Goal: Task Accomplishment & Management: Complete application form

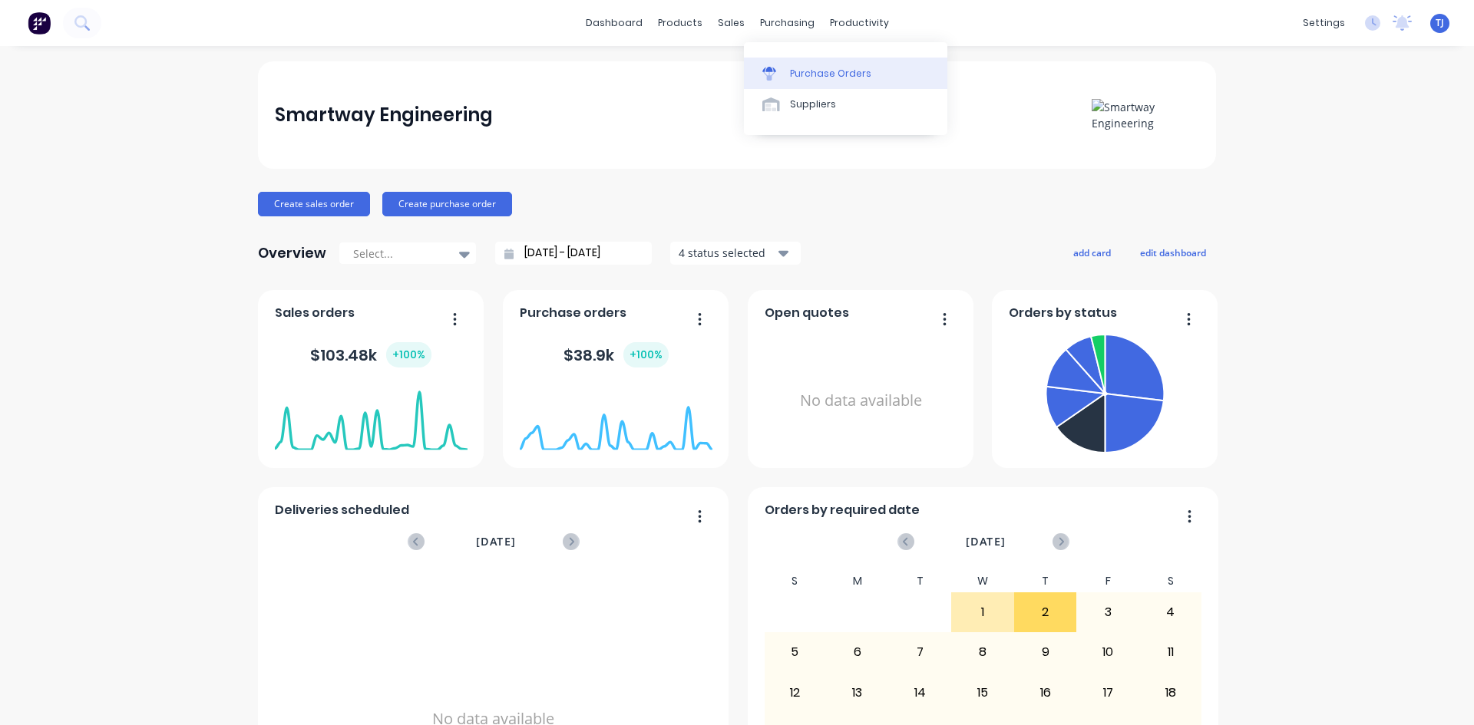
click at [822, 77] on div "Purchase Orders" at bounding box center [830, 74] width 81 height 14
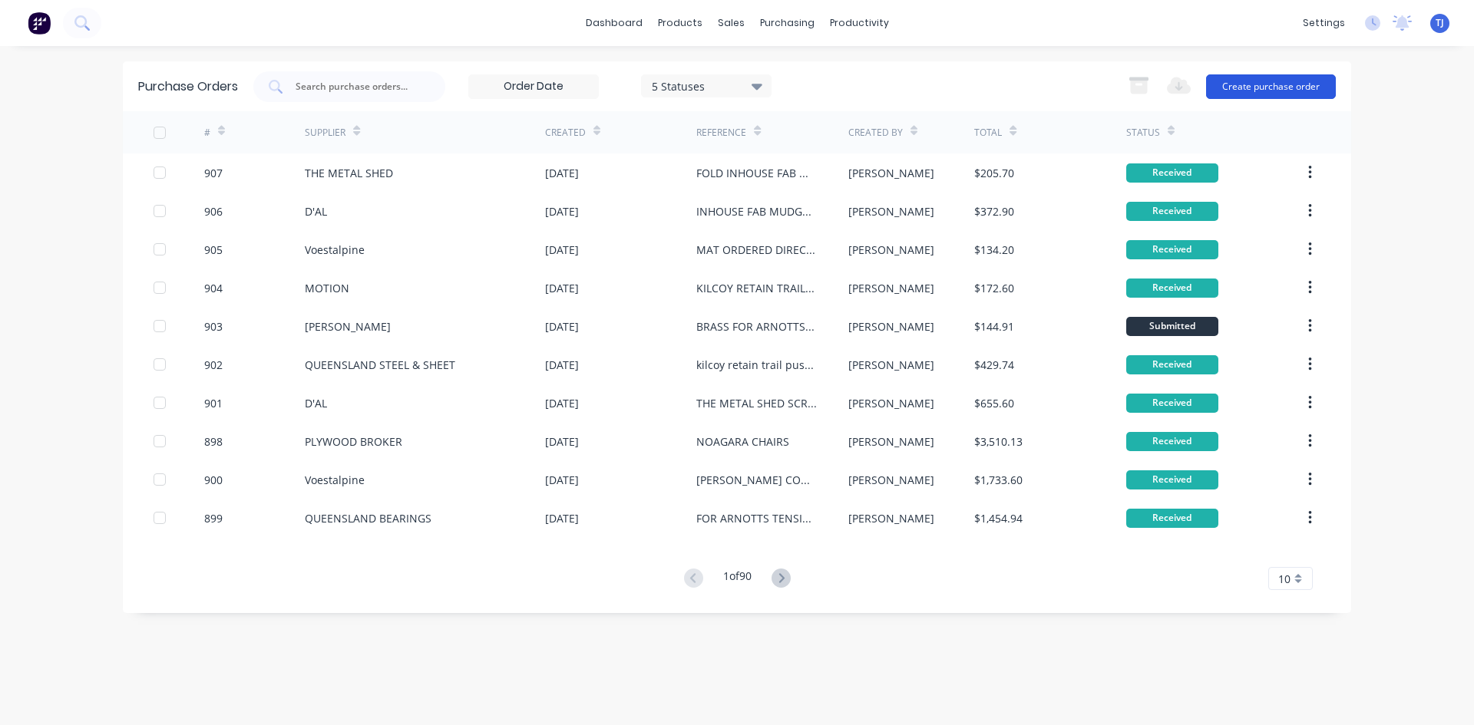
click at [1288, 84] on button "Create purchase order" at bounding box center [1271, 86] width 130 height 25
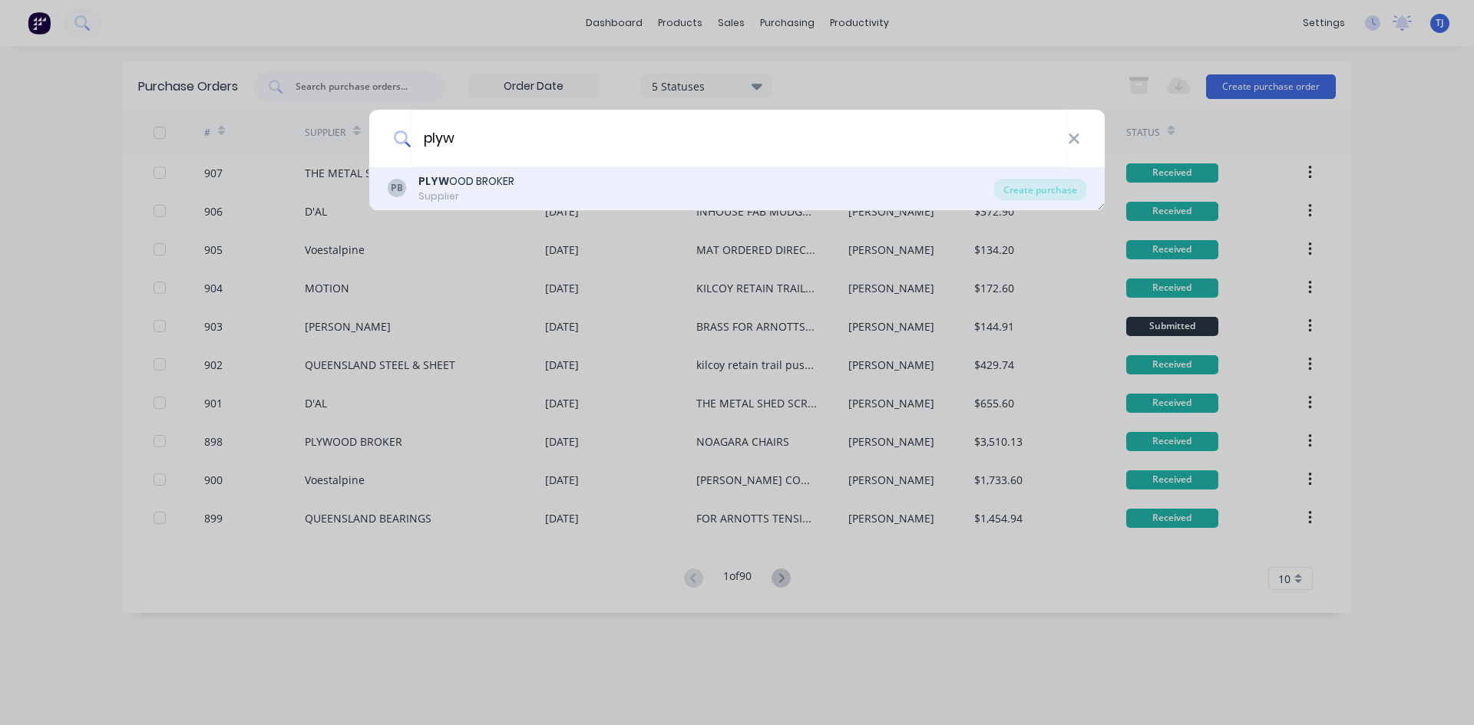
type input "plyw"
click at [551, 177] on div "PB PLYW OOD BROKER Supplier" at bounding box center [691, 188] width 606 height 30
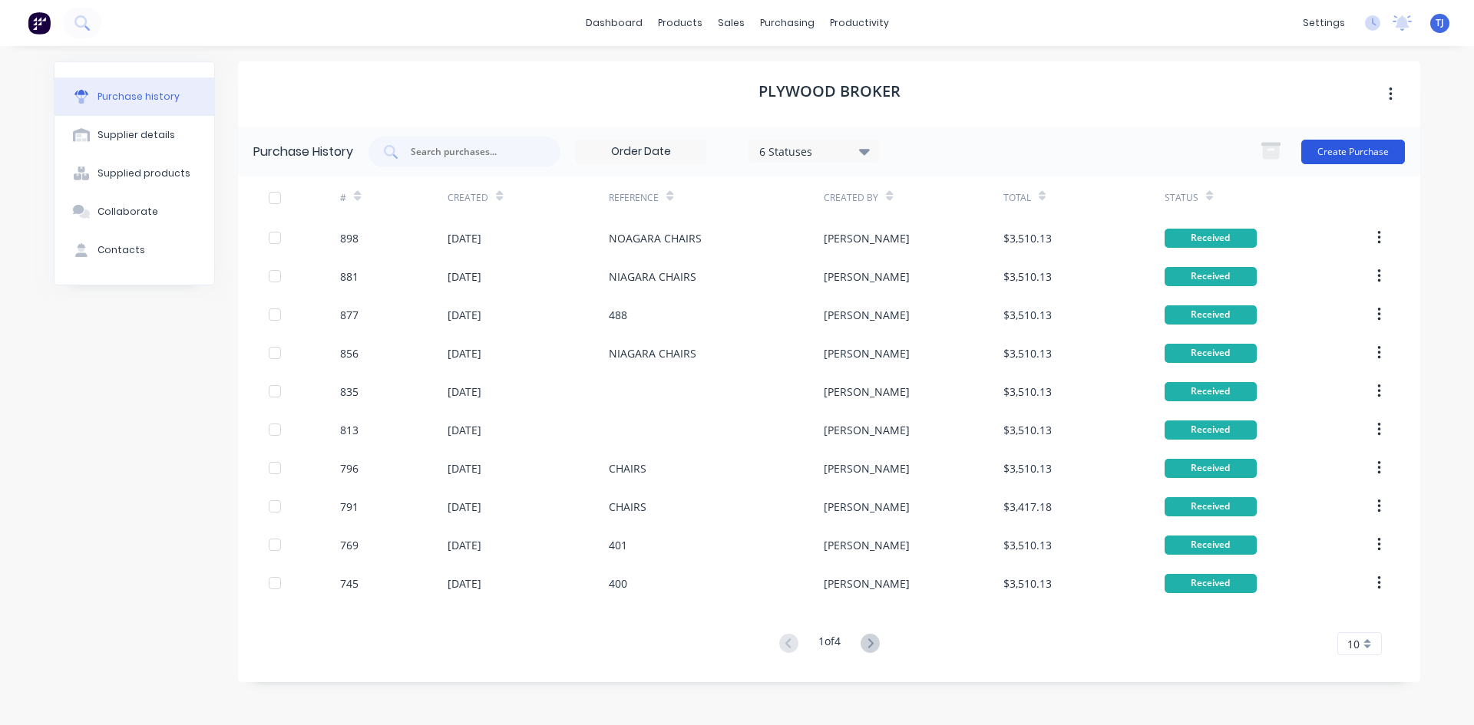
click at [1312, 154] on button "Create Purchase" at bounding box center [1353, 152] width 104 height 25
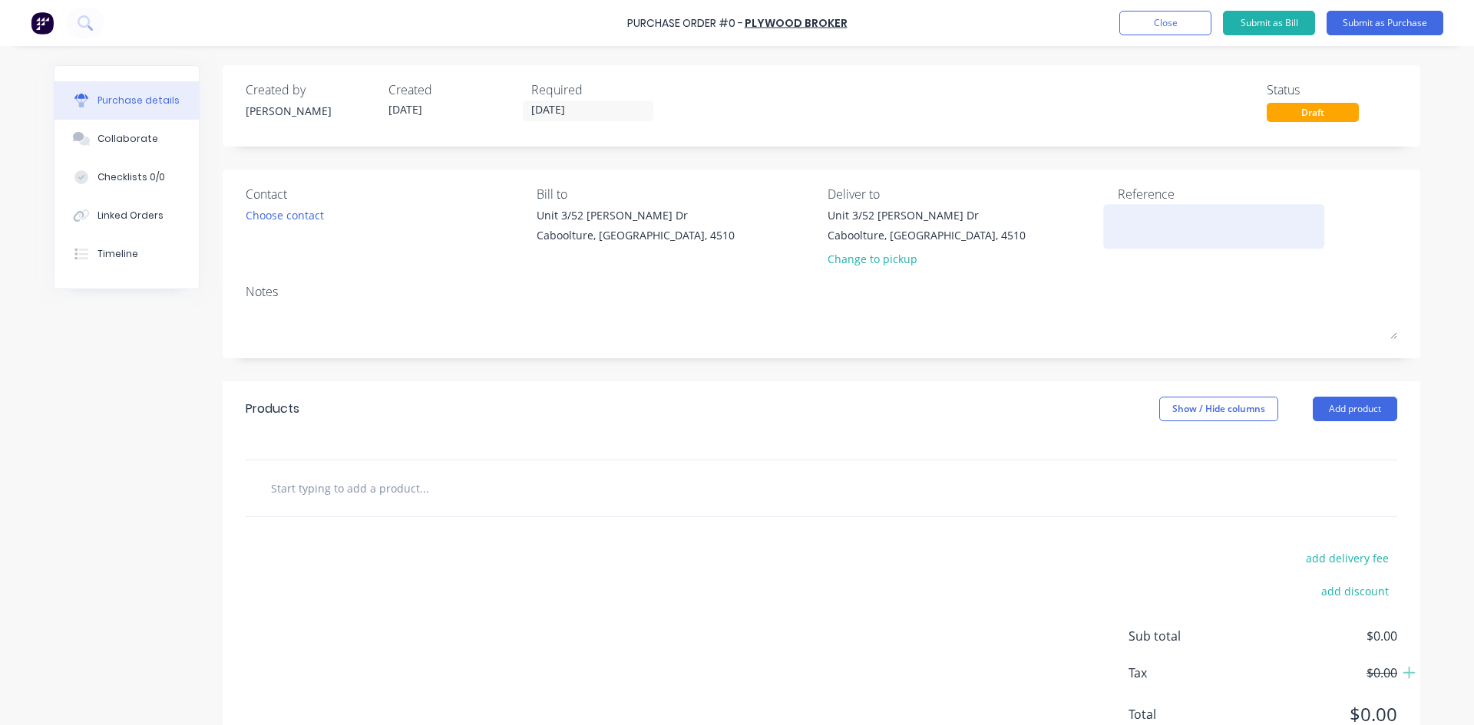
click at [1134, 230] on textarea at bounding box center [1214, 224] width 192 height 35
click at [1357, 408] on button "Add product" at bounding box center [1354, 409] width 84 height 25
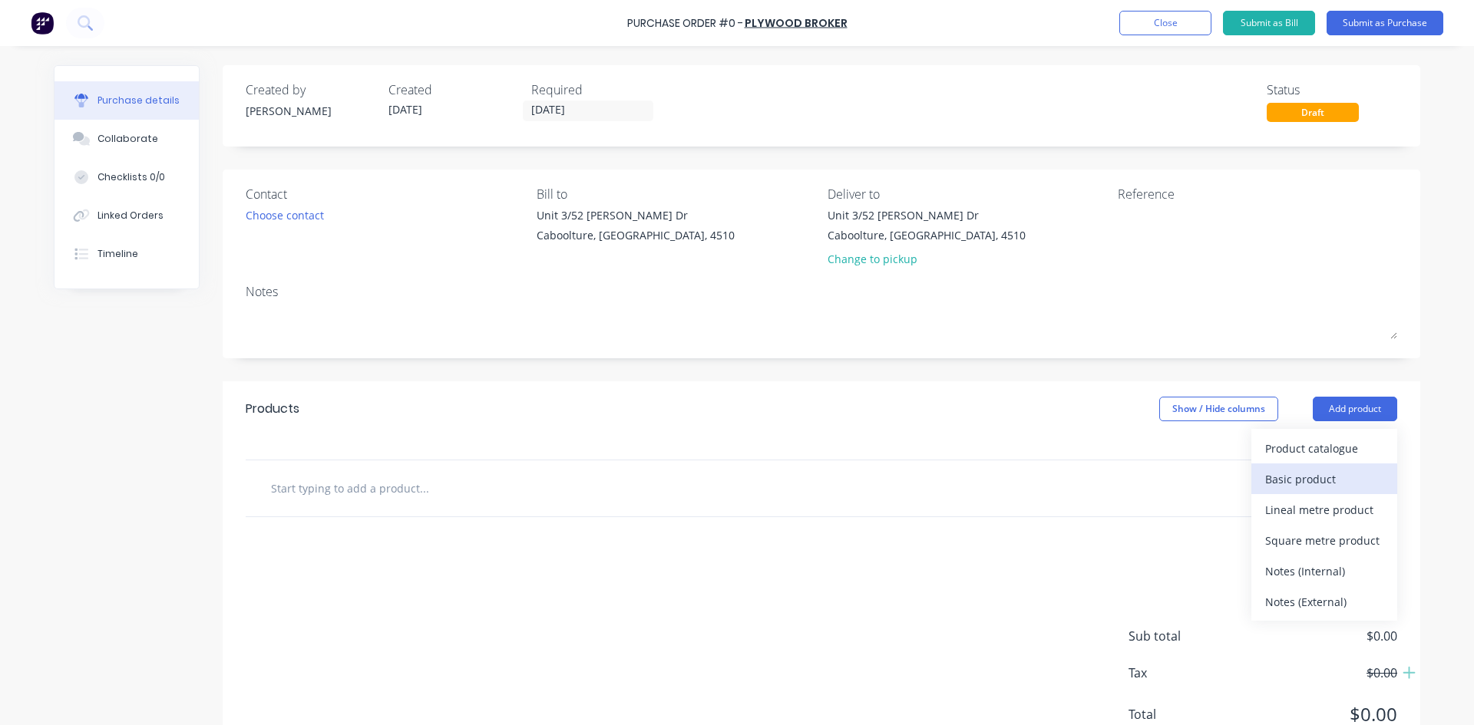
click at [1301, 481] on div "Basic product" at bounding box center [1324, 479] width 118 height 22
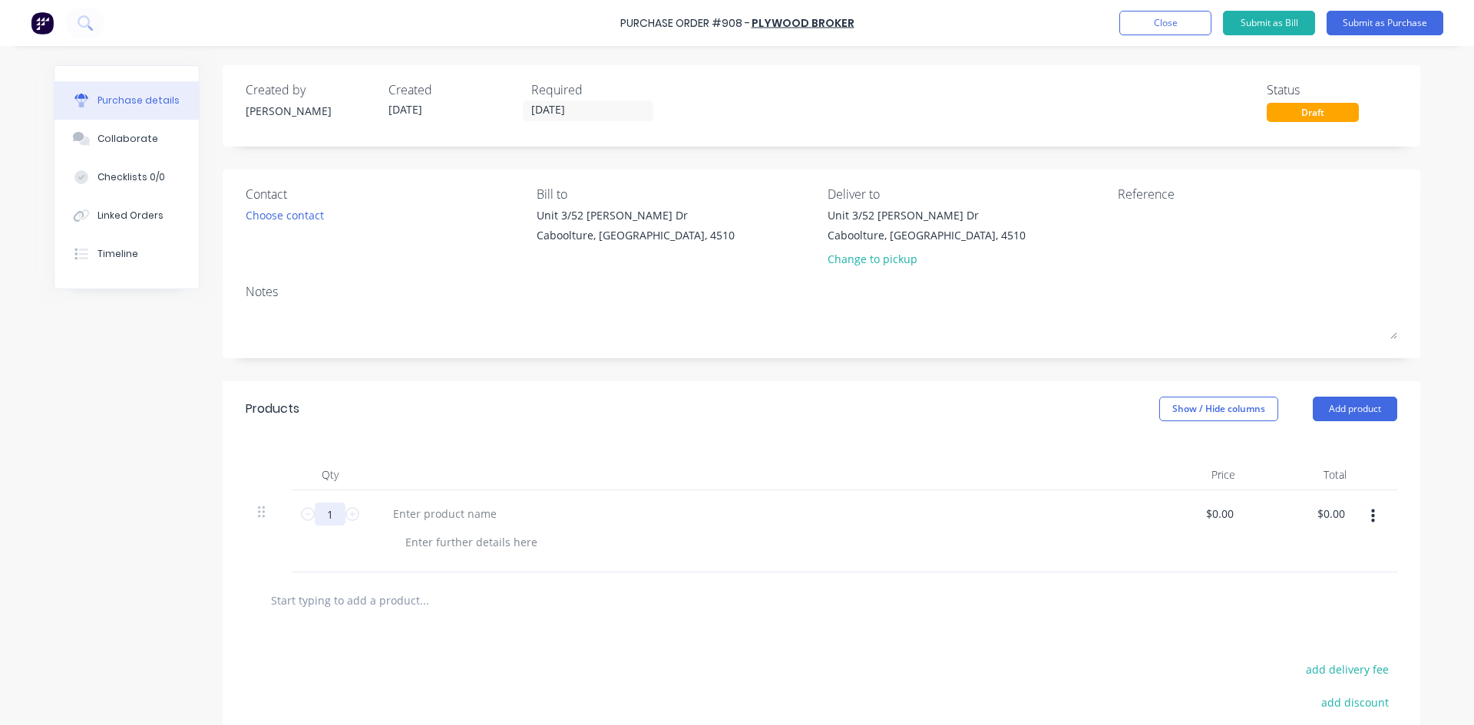
click at [335, 517] on input "1" at bounding box center [330, 514] width 31 height 23
type input "75"
type input "0"
type input "$42.25"
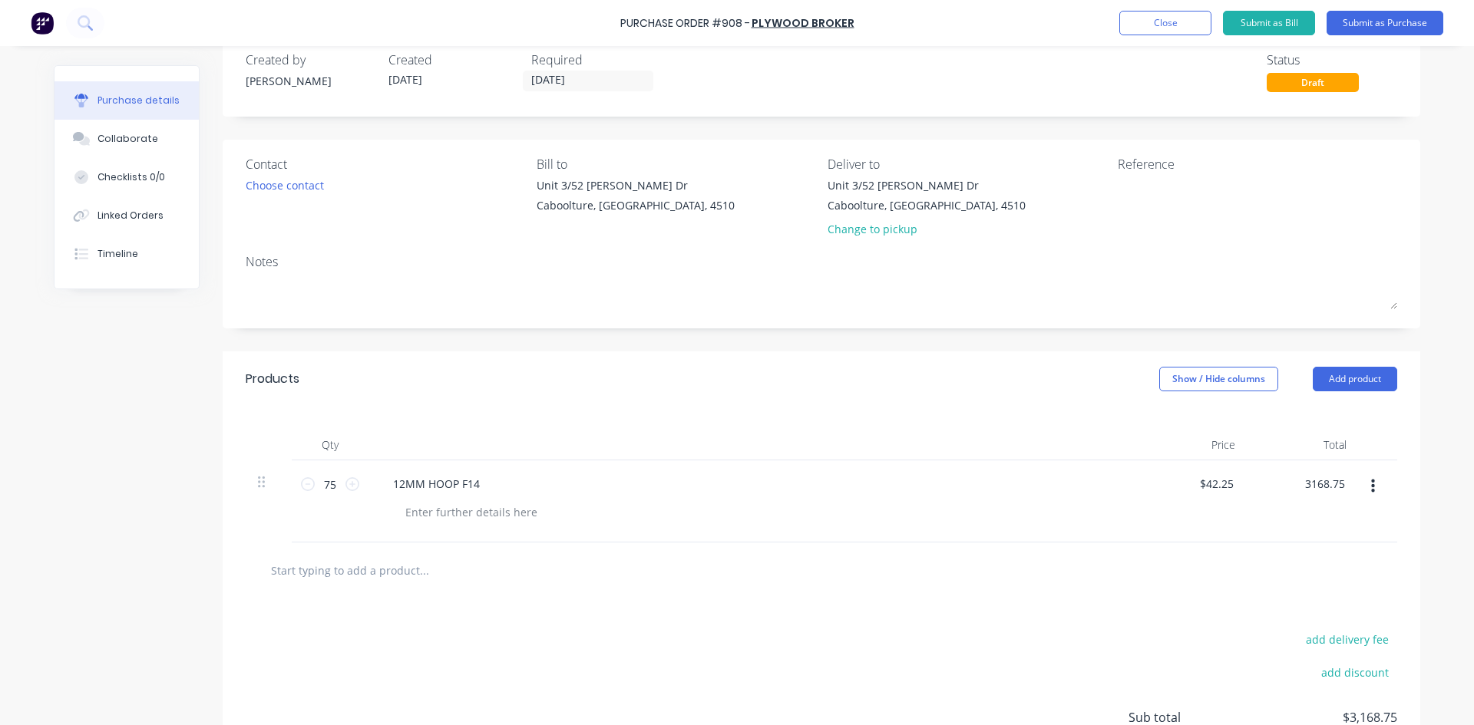
scroll to position [77, 0]
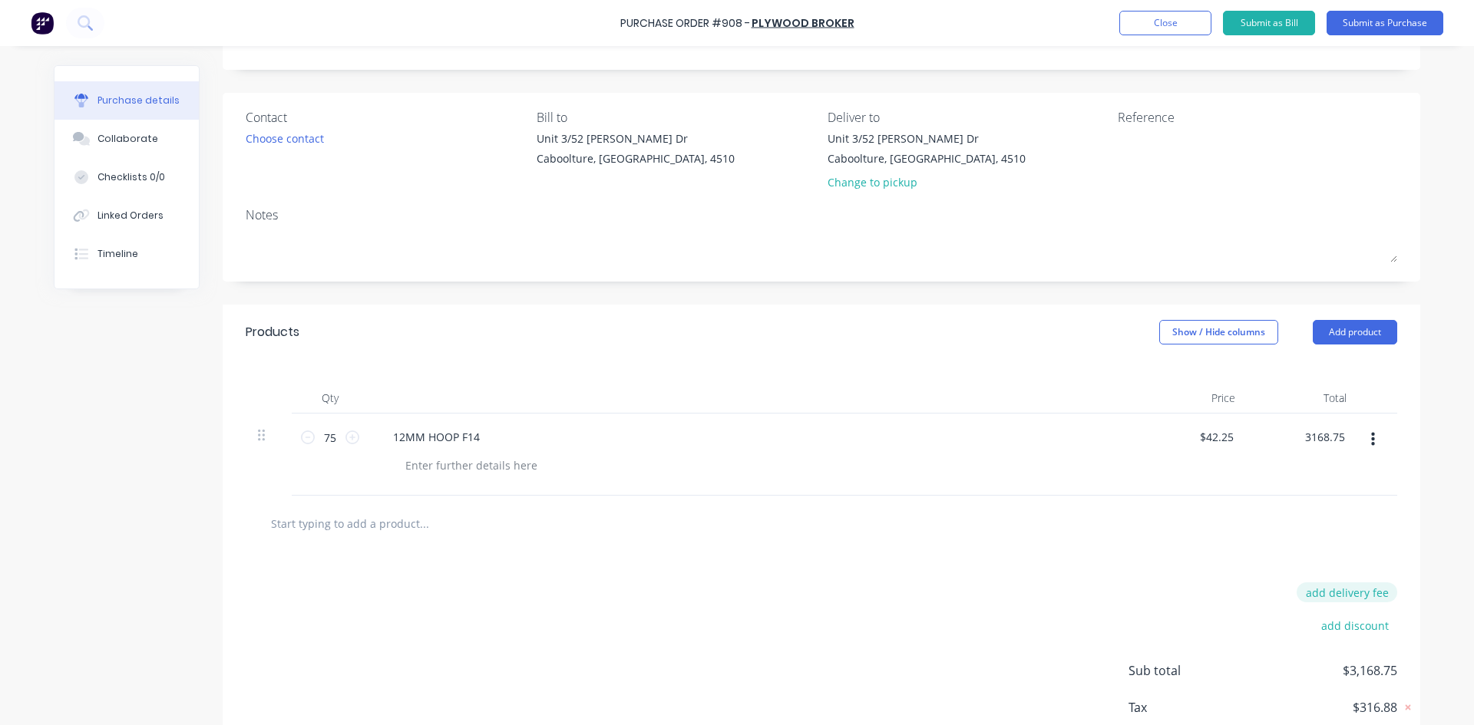
type input "$3,168.75"
click at [1353, 593] on button "add delivery fee" at bounding box center [1346, 593] width 101 height 20
type input "$22.27"
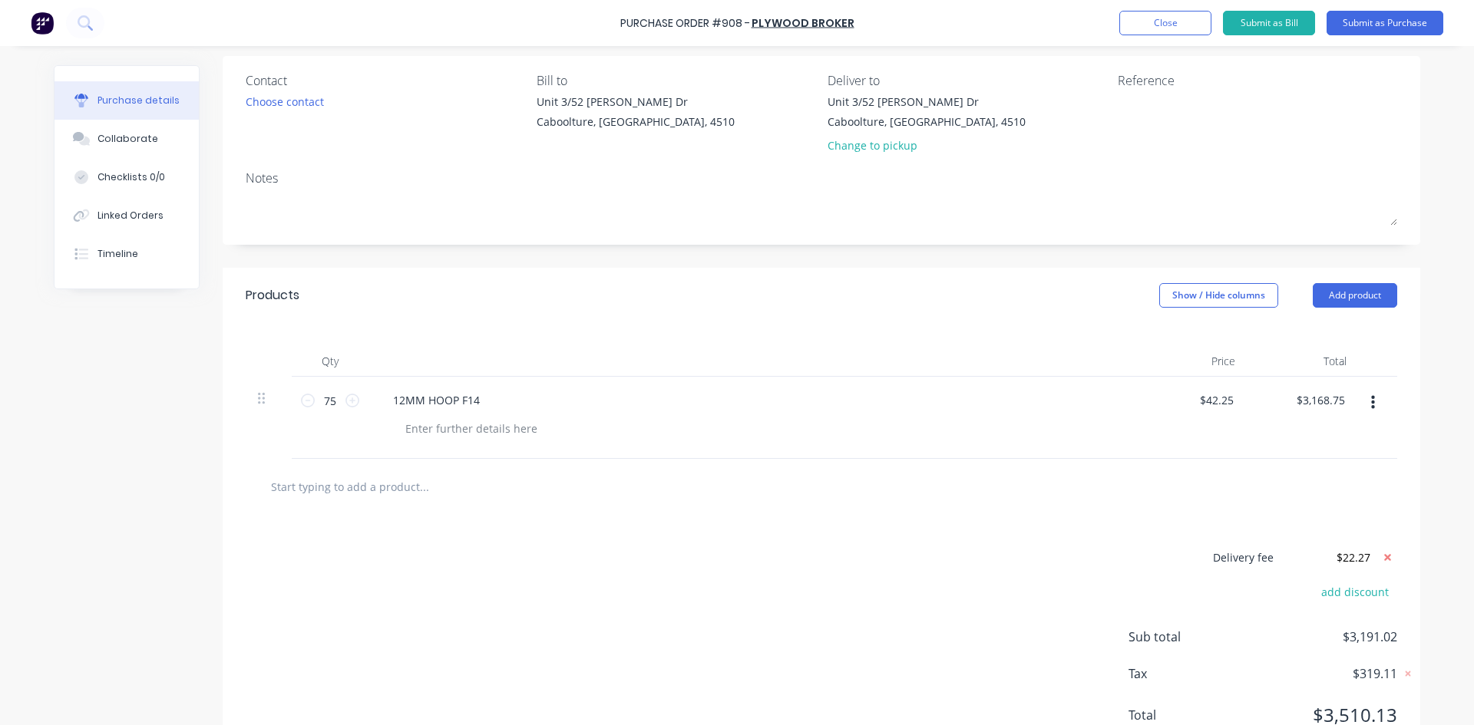
scroll to position [174, 0]
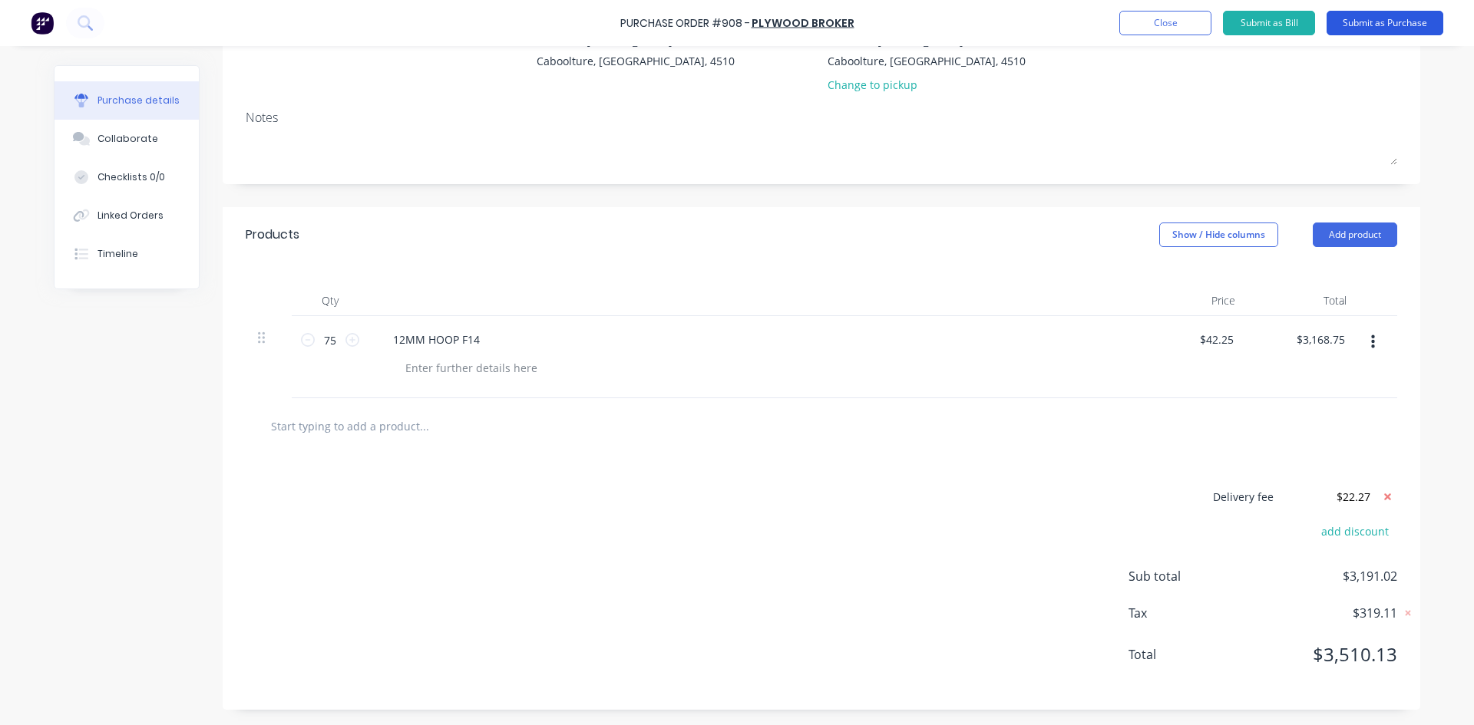
click at [1404, 22] on button "Submit as Purchase" at bounding box center [1384, 23] width 117 height 25
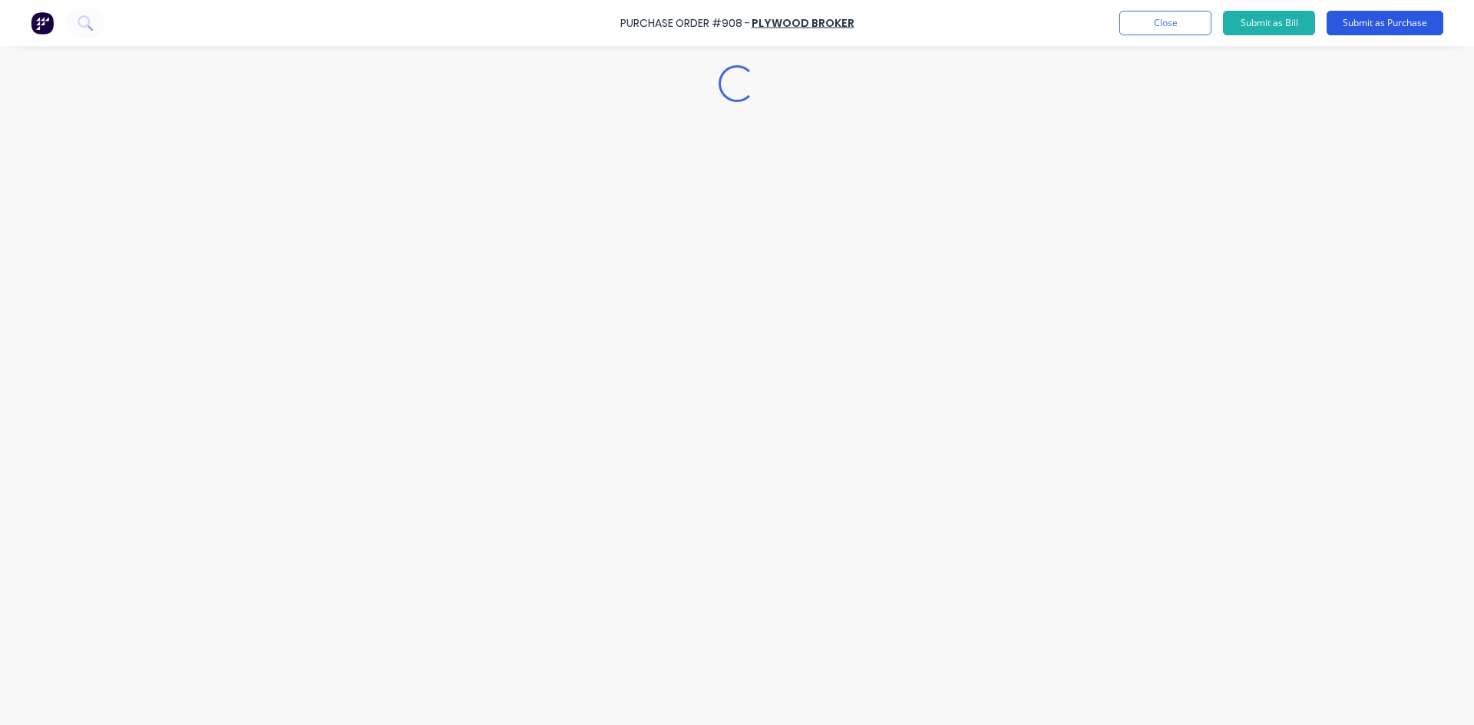
scroll to position [0, 0]
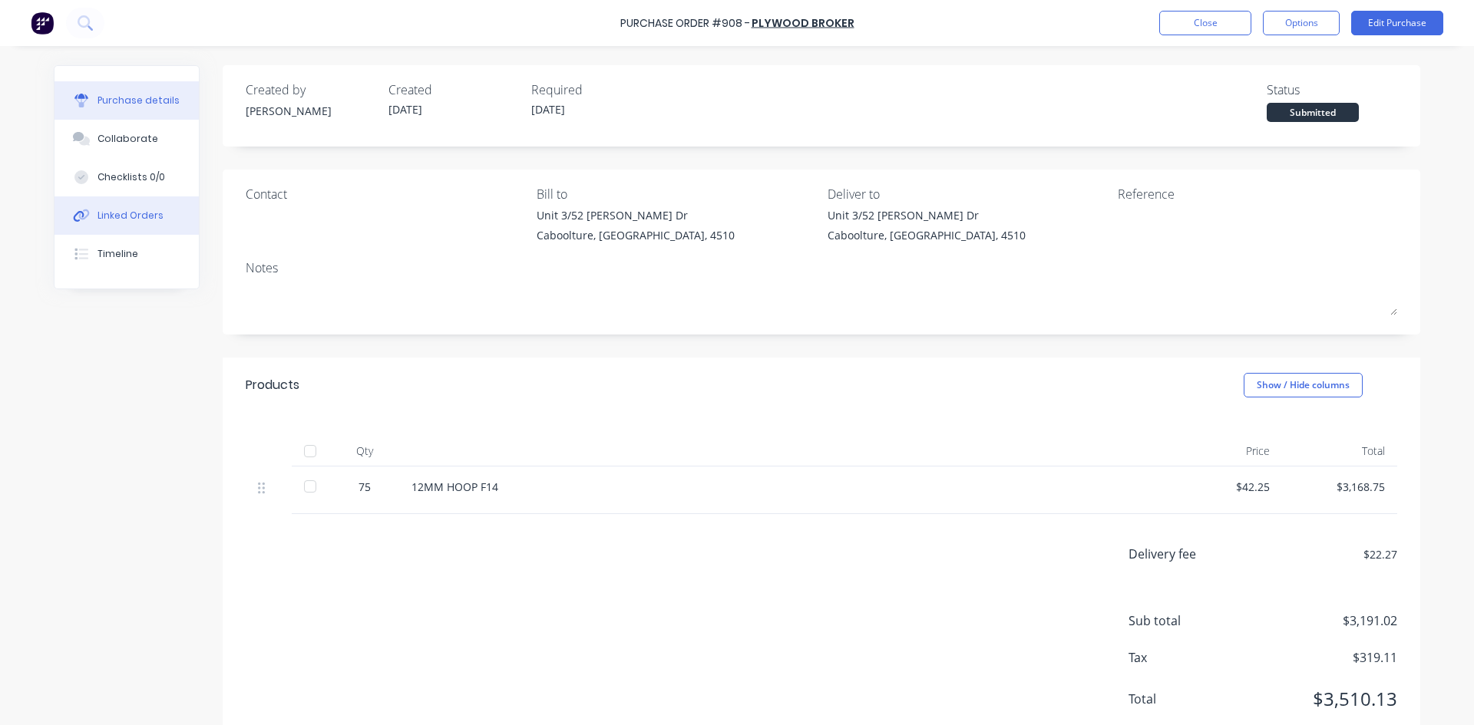
click at [107, 216] on div "Linked Orders" at bounding box center [130, 216] width 66 height 14
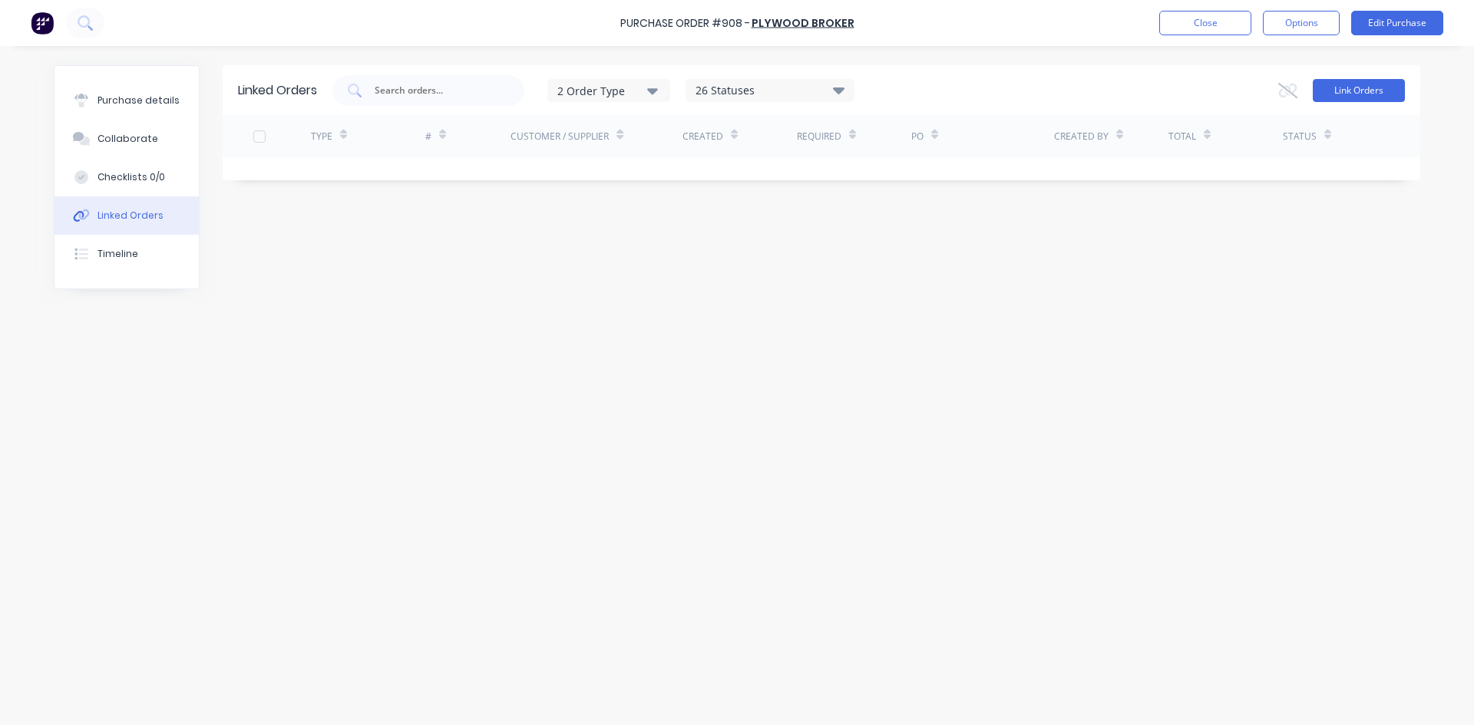
click at [1383, 90] on button "Link Orders" at bounding box center [1358, 90] width 92 height 23
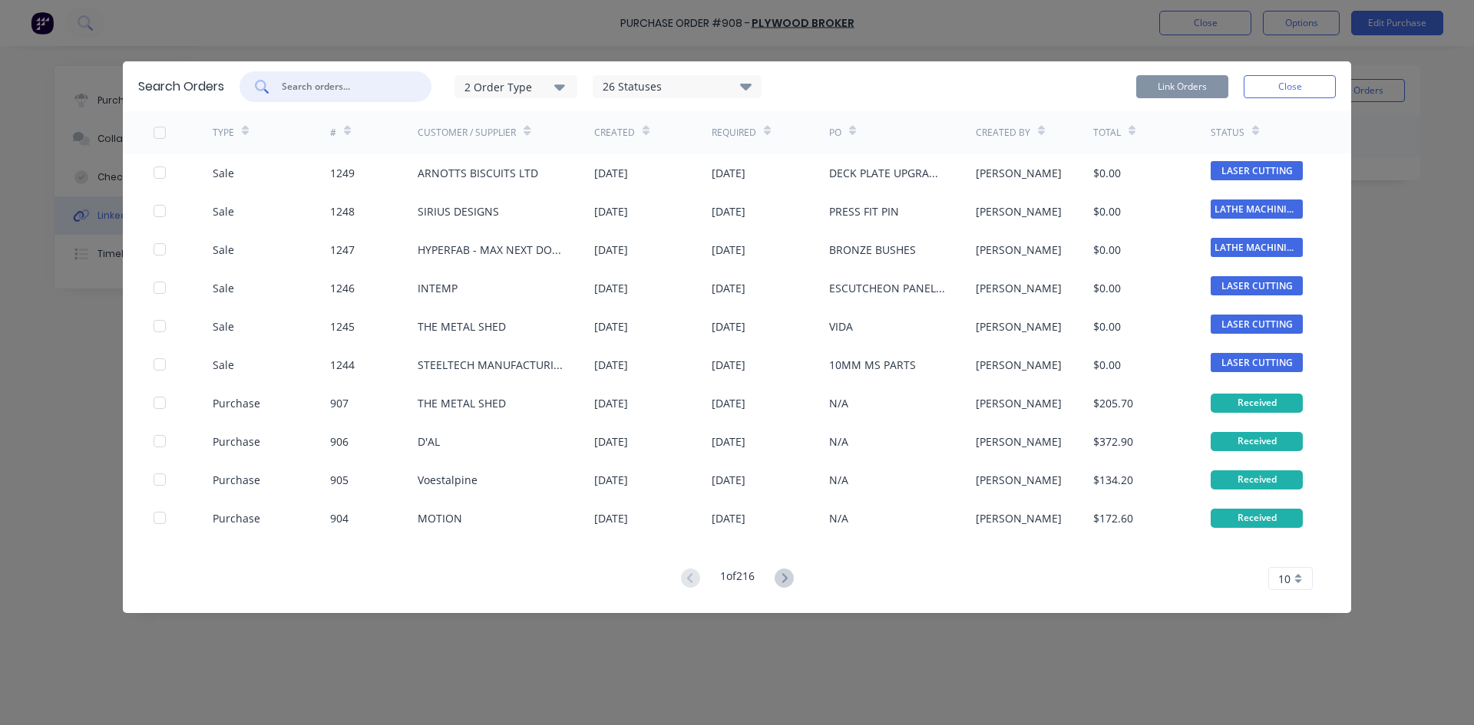
click at [337, 84] on input "text" at bounding box center [343, 86] width 127 height 15
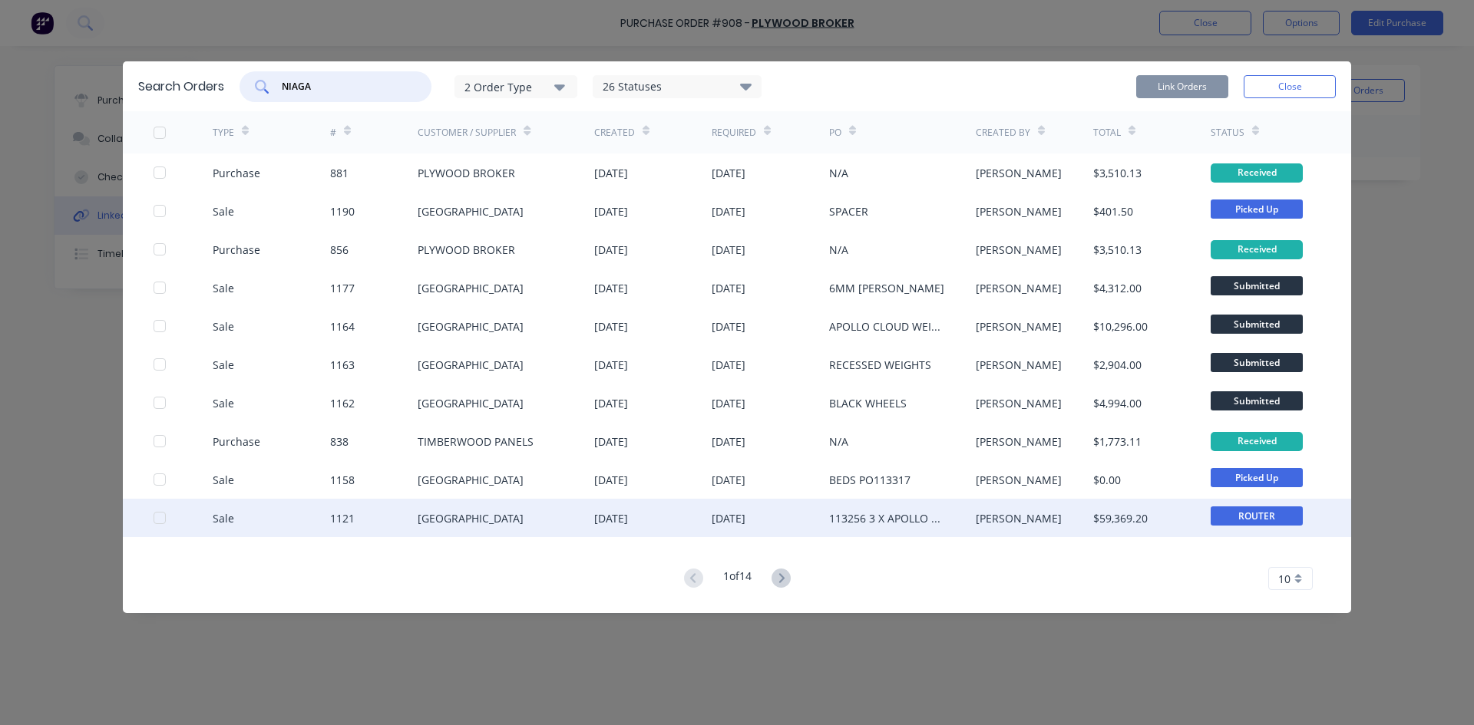
click at [161, 514] on div at bounding box center [159, 518] width 31 height 31
type input "NIAGA"
click at [1191, 88] on button "Link Orders" at bounding box center [1182, 86] width 92 height 23
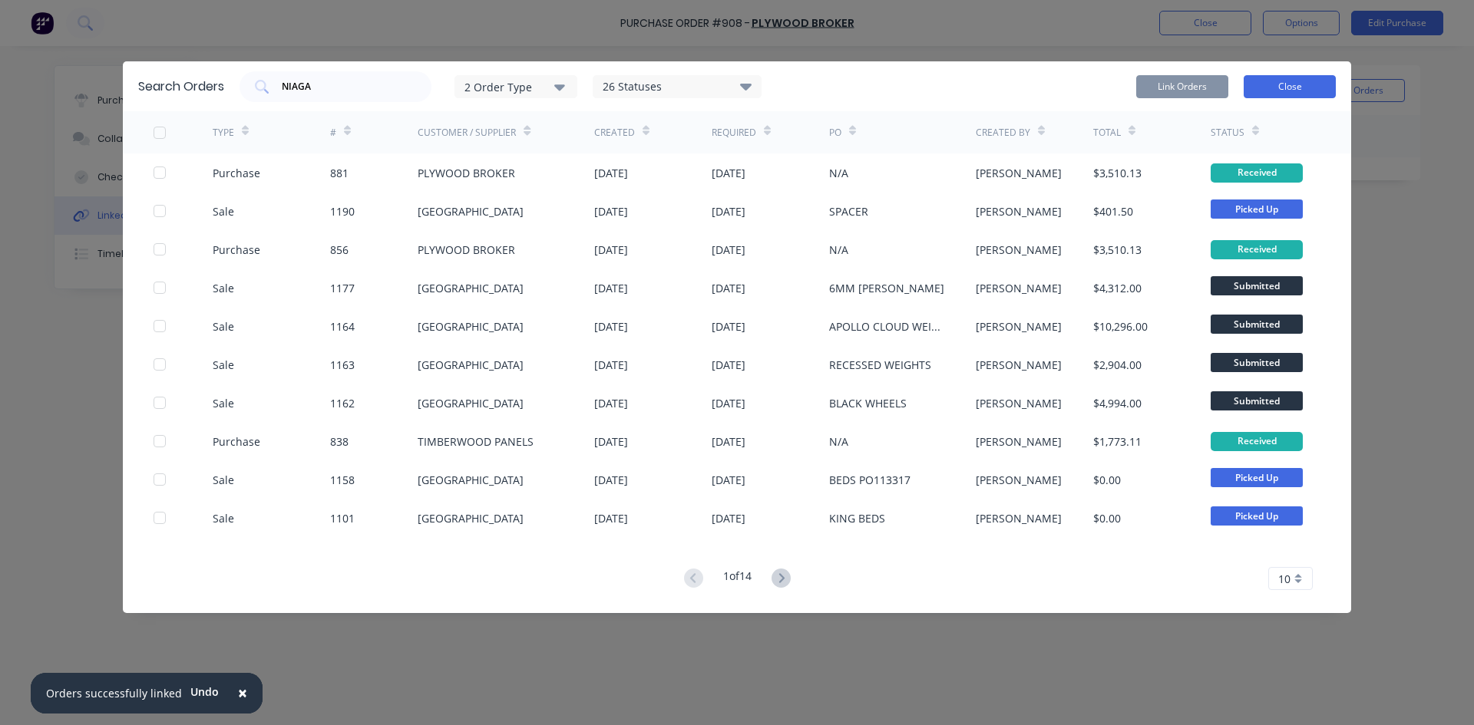
click at [1273, 88] on button "Close" at bounding box center [1289, 86] width 92 height 23
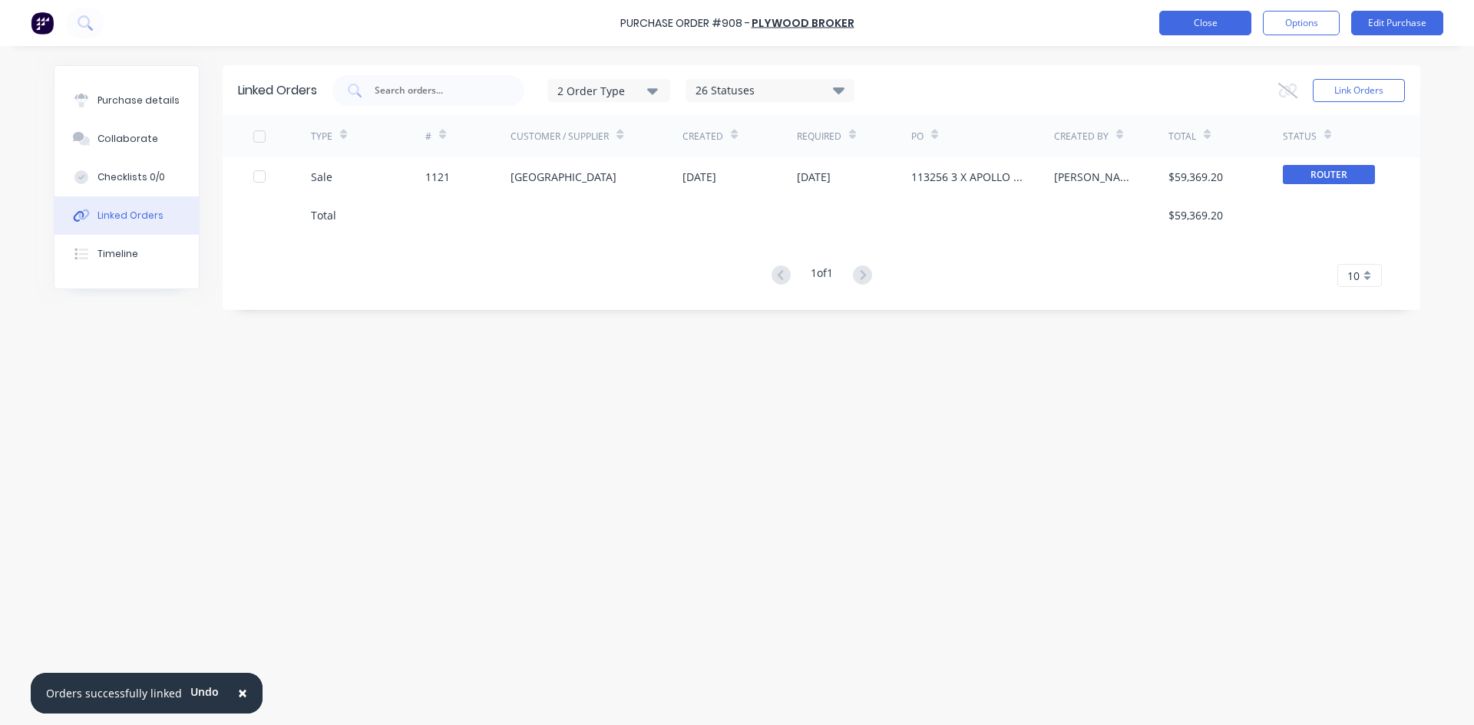
click at [1208, 24] on button "Close" at bounding box center [1205, 23] width 92 height 25
